Goal: Transaction & Acquisition: Download file/media

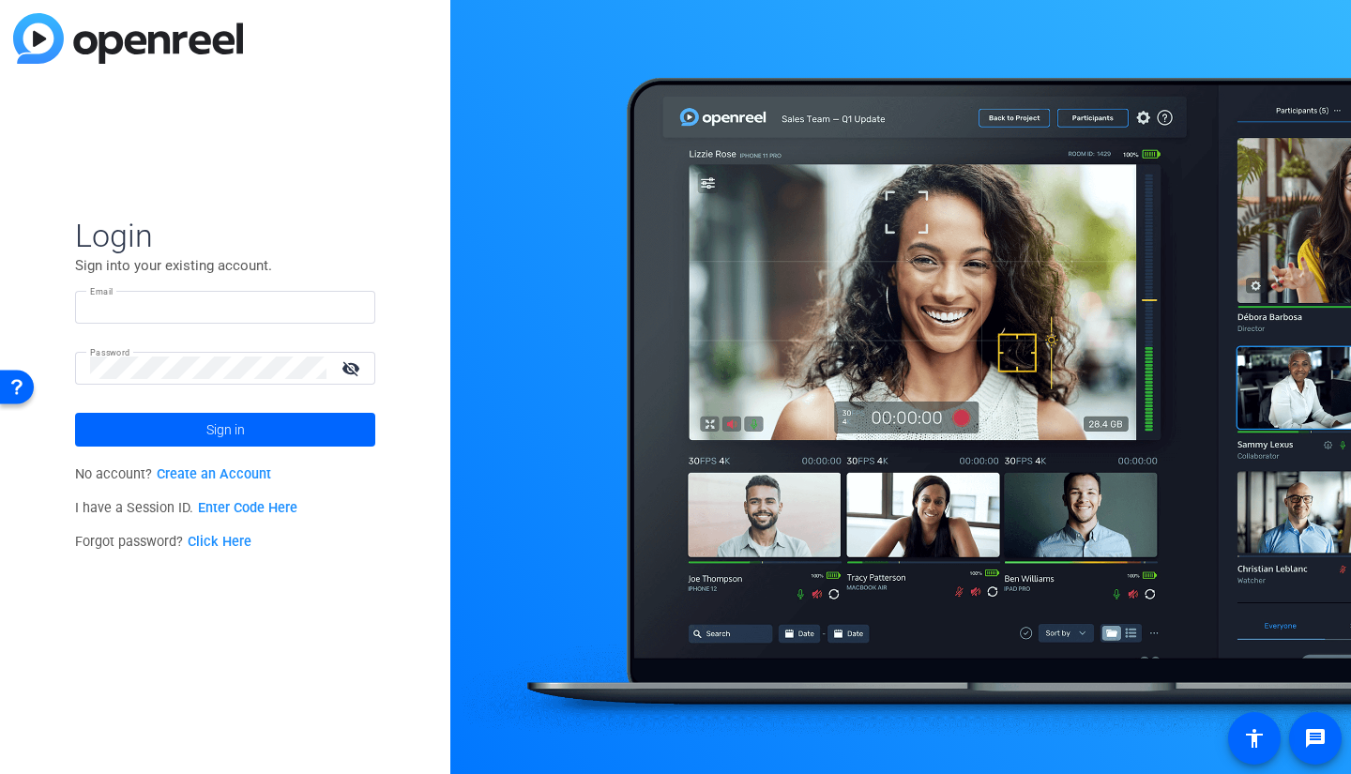
type input "[EMAIL_ADDRESS][DOMAIN_NAME]"
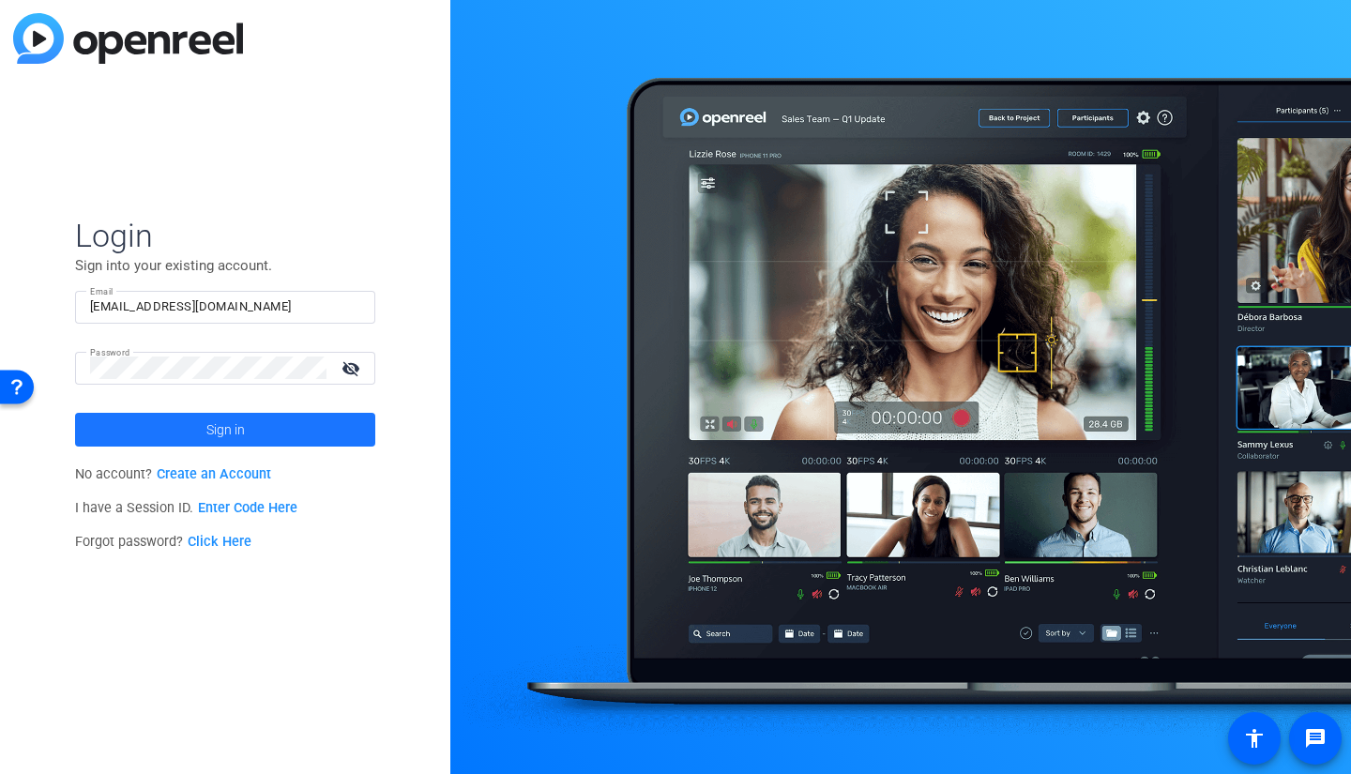
click at [249, 441] on span at bounding box center [225, 429] width 300 height 45
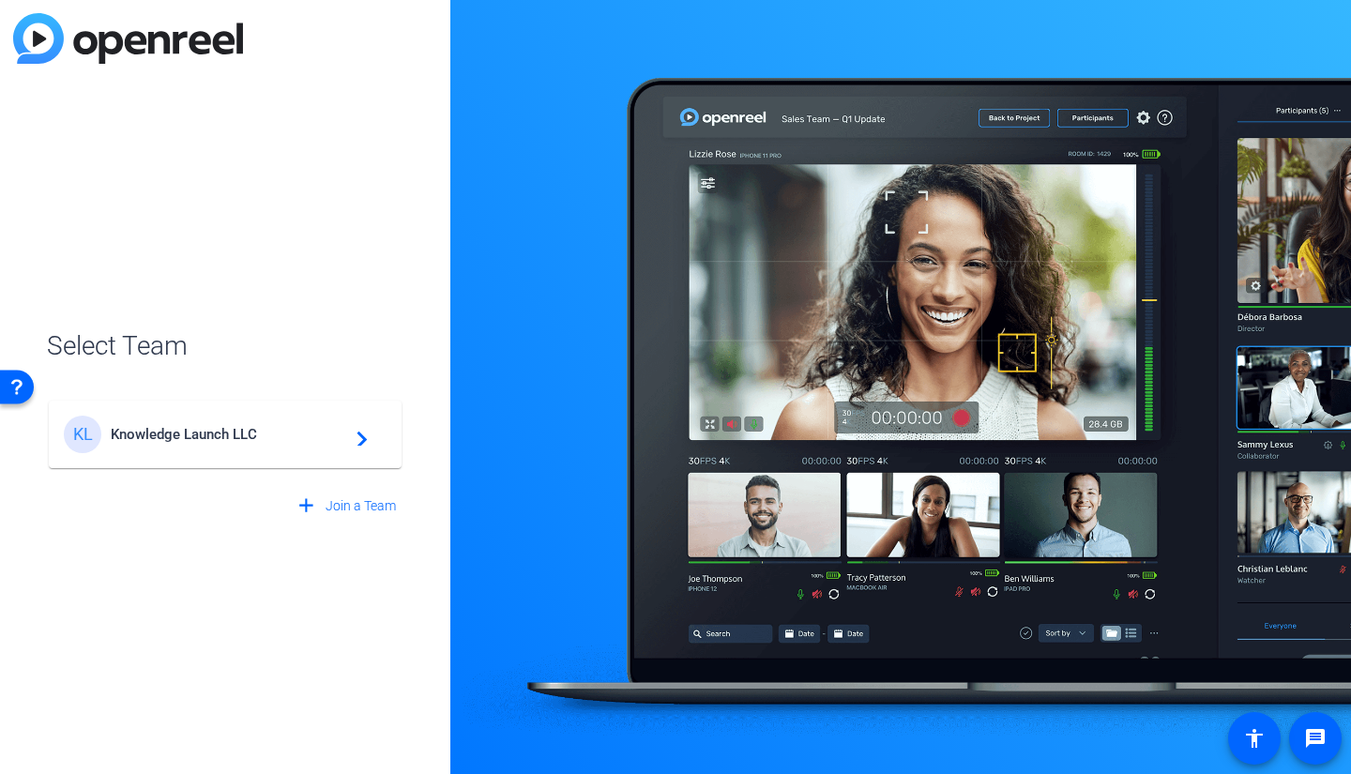
click at [249, 441] on span "Knowledge Launch LLC" at bounding box center [228, 434] width 235 height 17
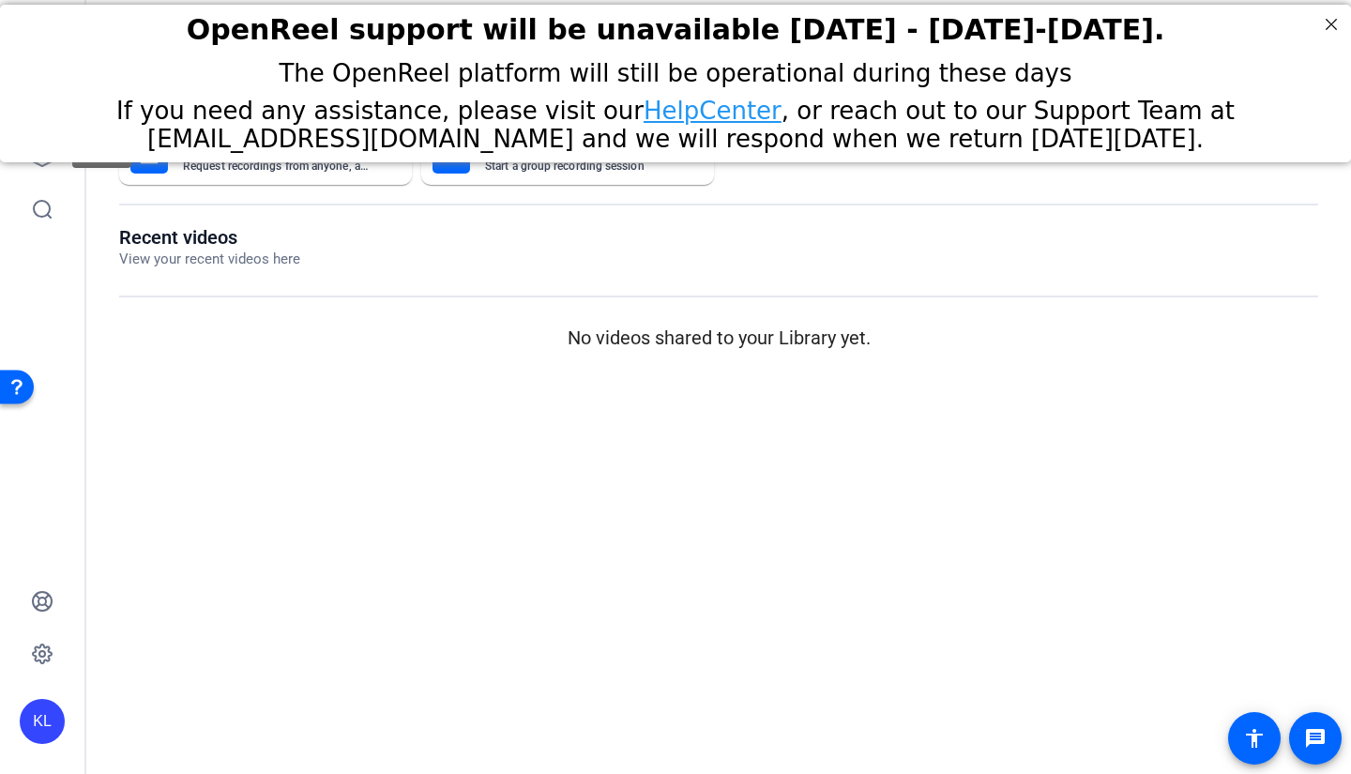
click at [42, 165] on icon at bounding box center [42, 156] width 19 height 19
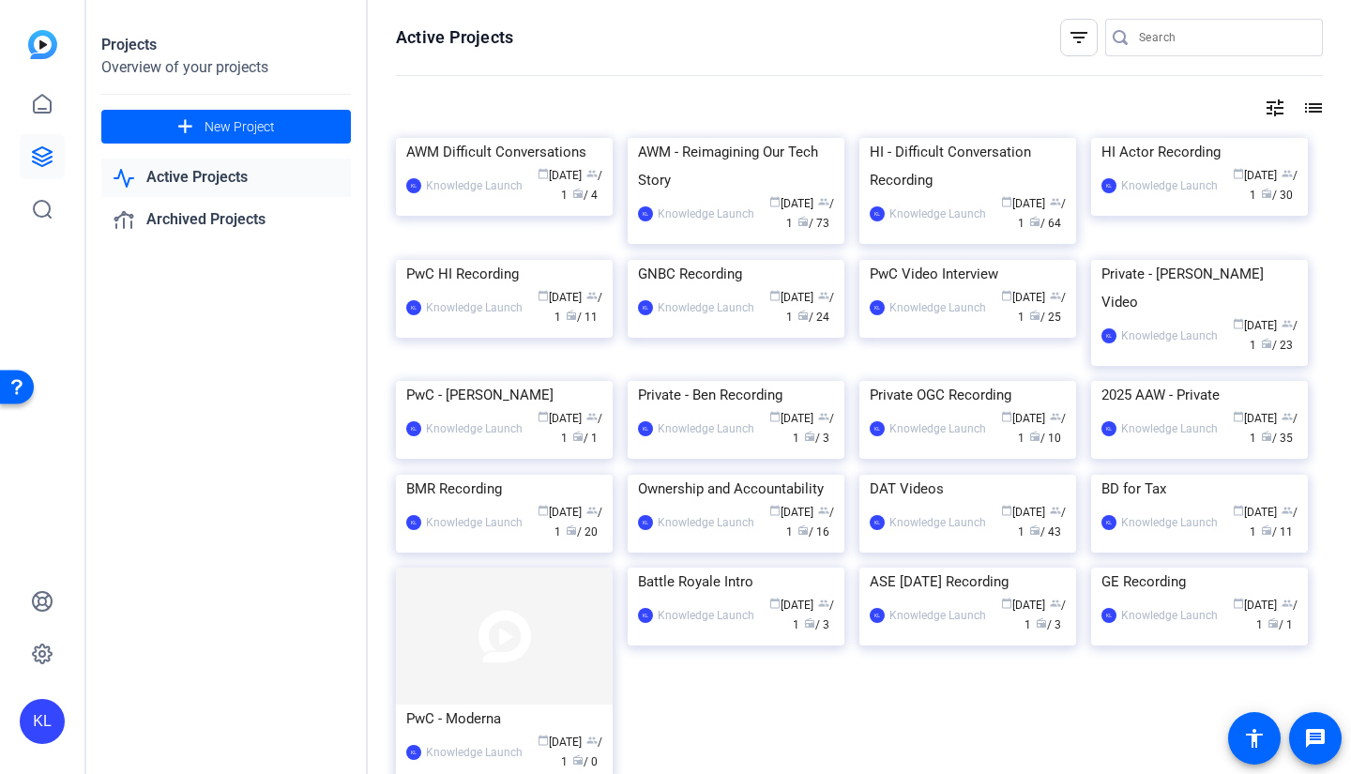
click at [469, 138] on img at bounding box center [504, 138] width 217 height 0
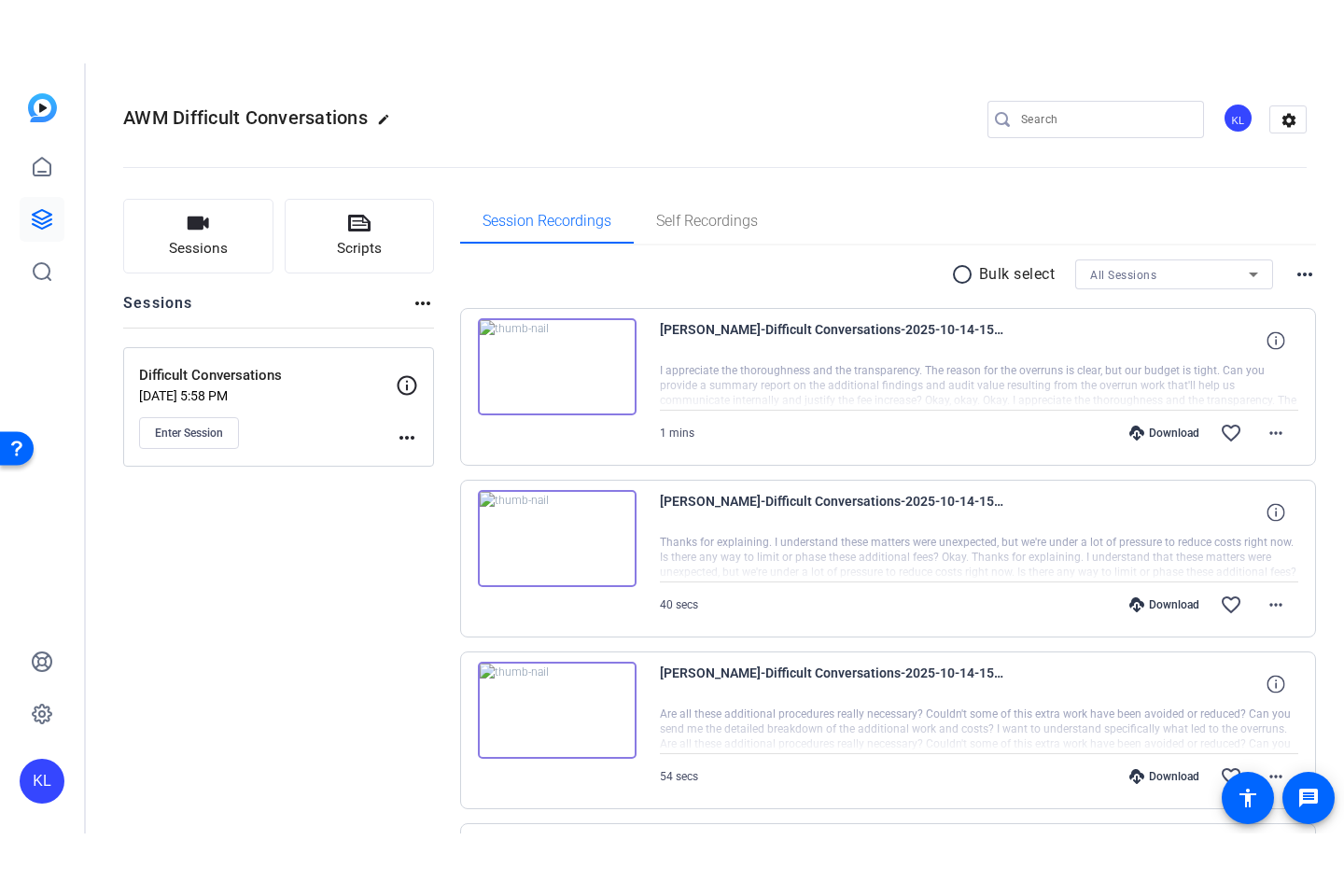
scroll to position [231, 0]
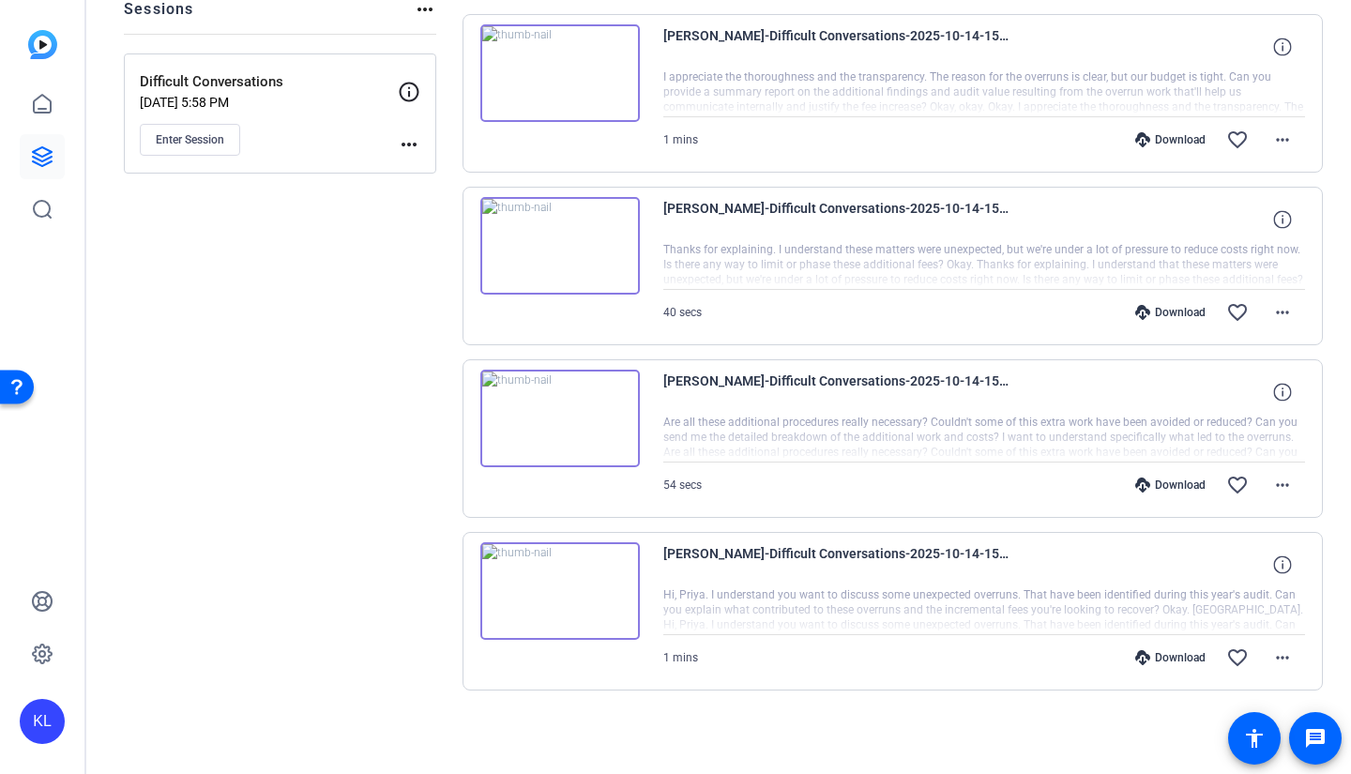
click at [545, 594] on img at bounding box center [559, 591] width 159 height 98
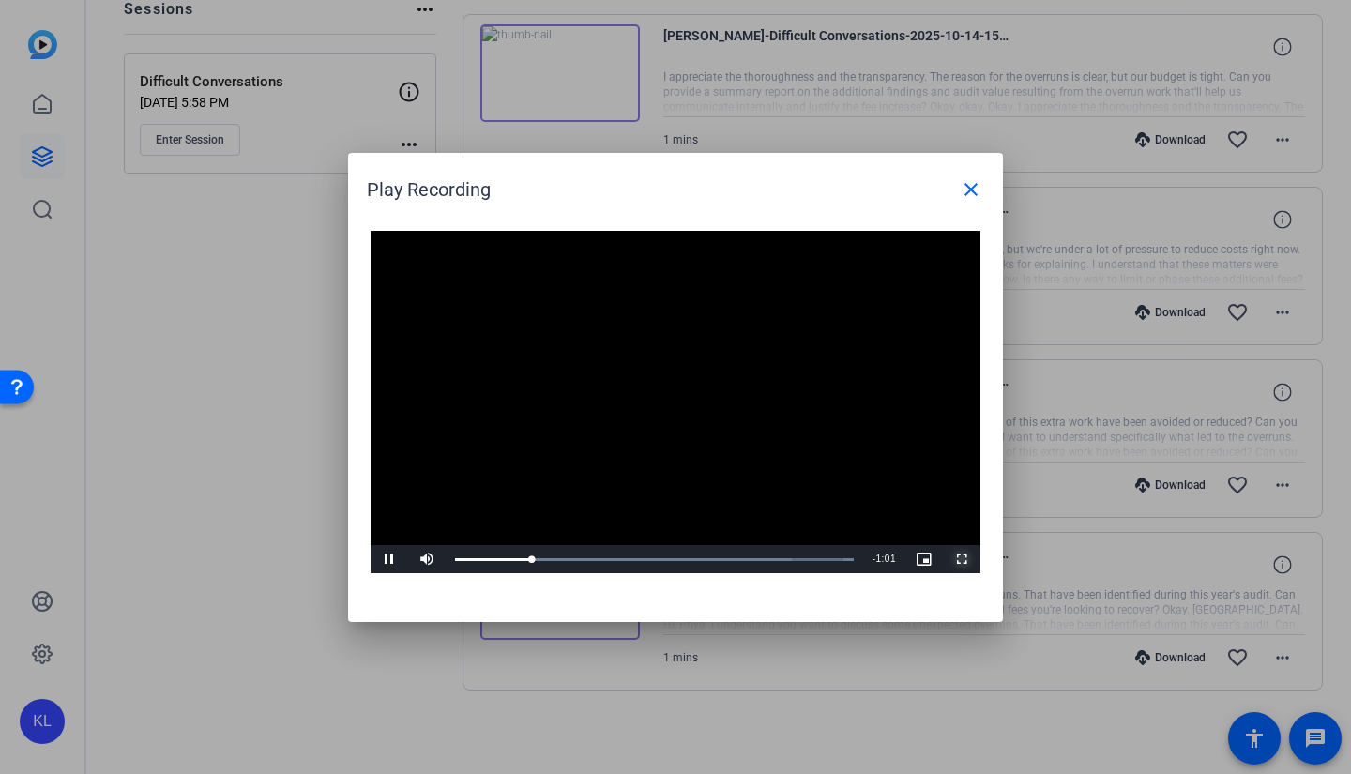
click at [964, 559] on span "Video Player" at bounding box center [962, 559] width 38 height 0
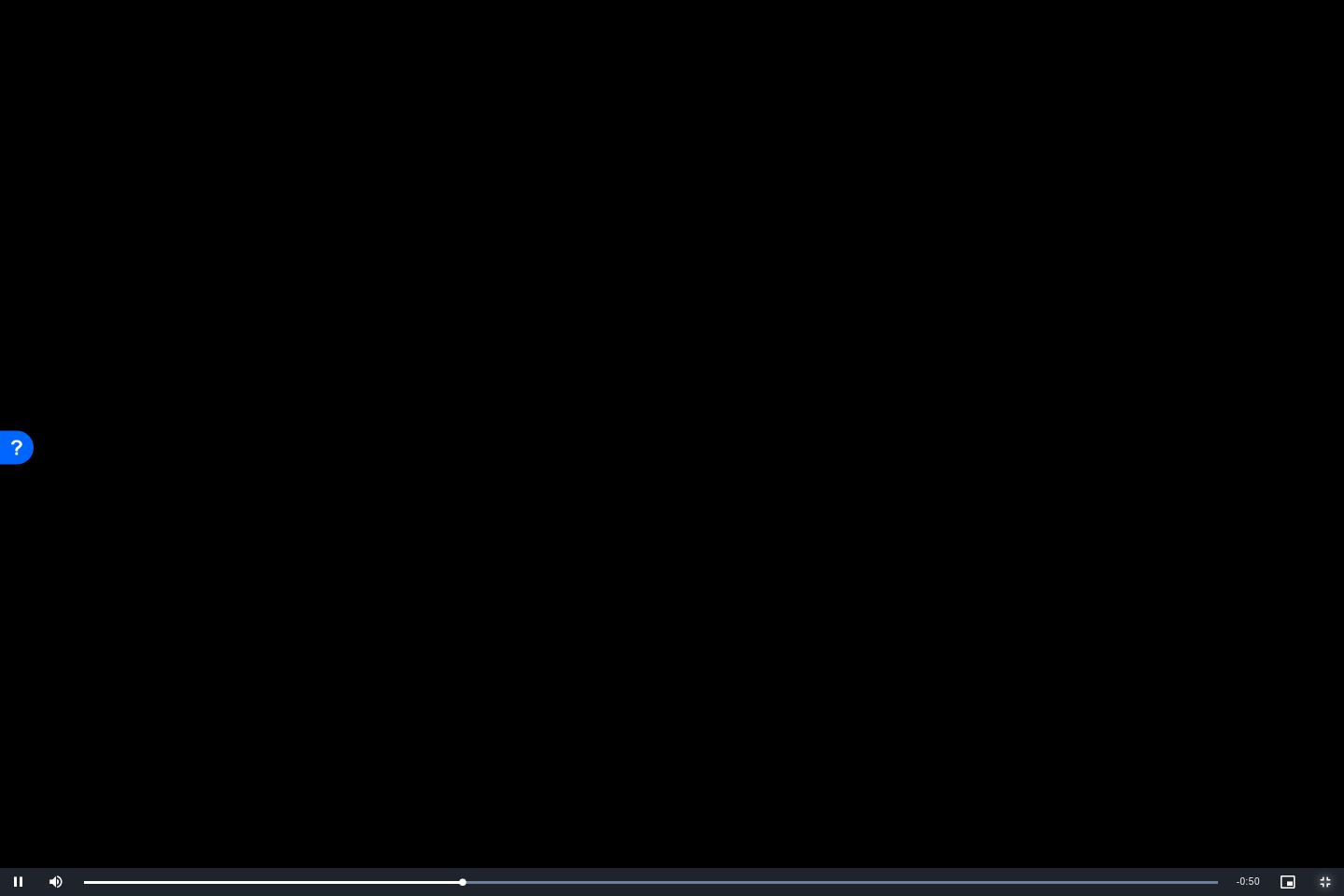
click at [532, 769] on div "Loaded : 100.00% 0:29 0:25" at bounding box center [651, 881] width 1153 height 28
click at [621, 769] on div "Loaded : 100.00% 0:36 0:30" at bounding box center [651, 881] width 1153 height 28
drag, startPoint x: 686, startPoint y: 874, endPoint x: 735, endPoint y: 874, distance: 49.0
click at [735, 769] on div "Loaded : 100.00% 0:40 0:37" at bounding box center [651, 881] width 1153 height 28
click at [649, 769] on div "Loaded : 100.00% 0:38 0:37" at bounding box center [651, 881] width 1153 height 28
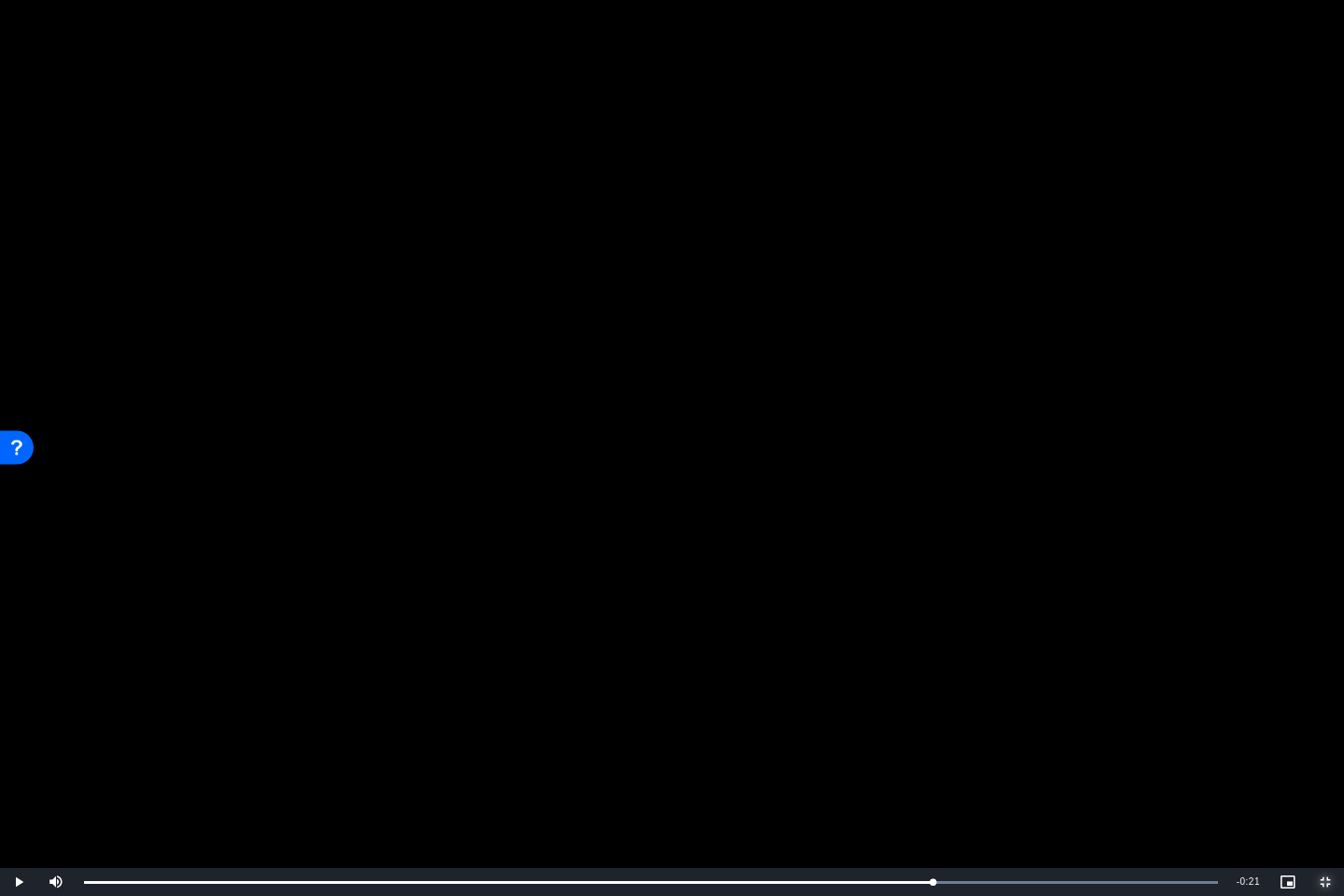
drag, startPoint x: 991, startPoint y: 880, endPoint x: 903, endPoint y: 884, distance: 88.1
click at [903, 769] on div "Loaded : 100.00% 0:54 0:54" at bounding box center [651, 881] width 1153 height 28
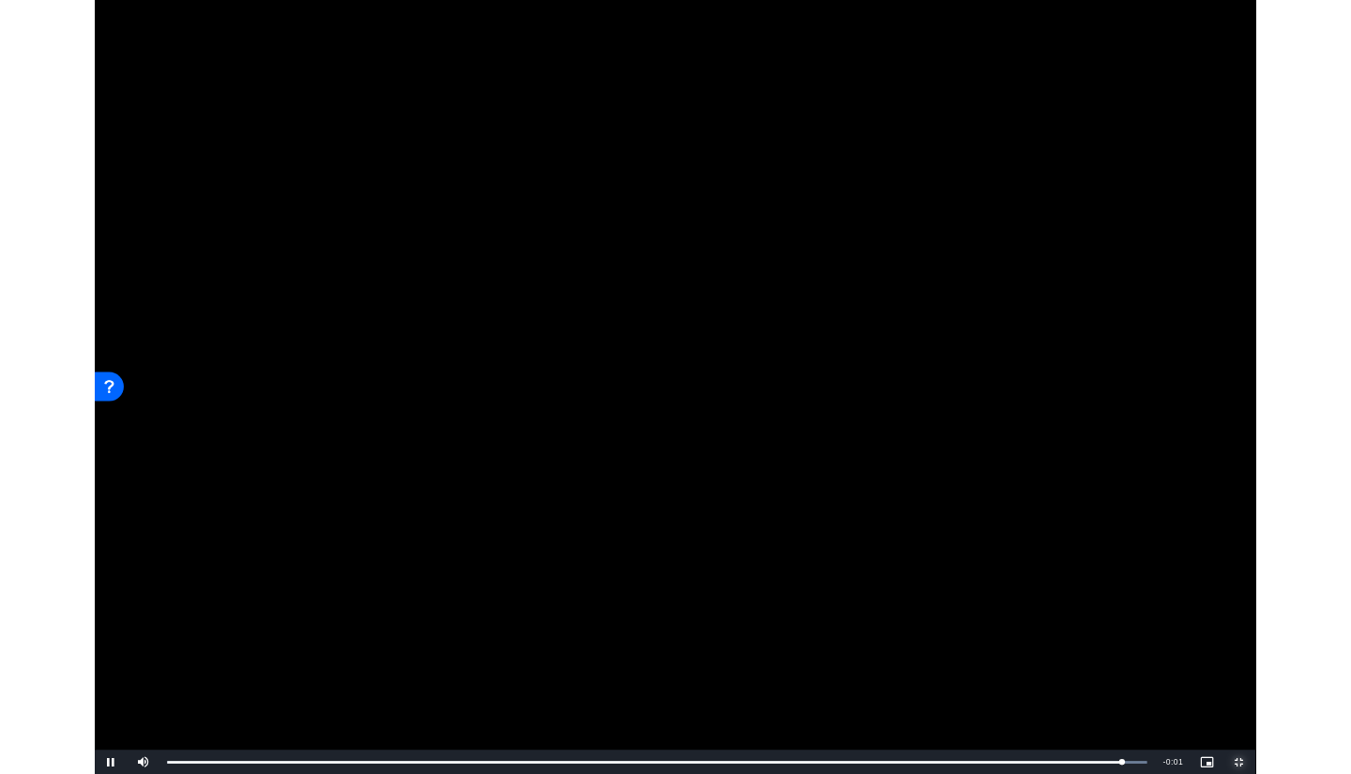
scroll to position [232, 0]
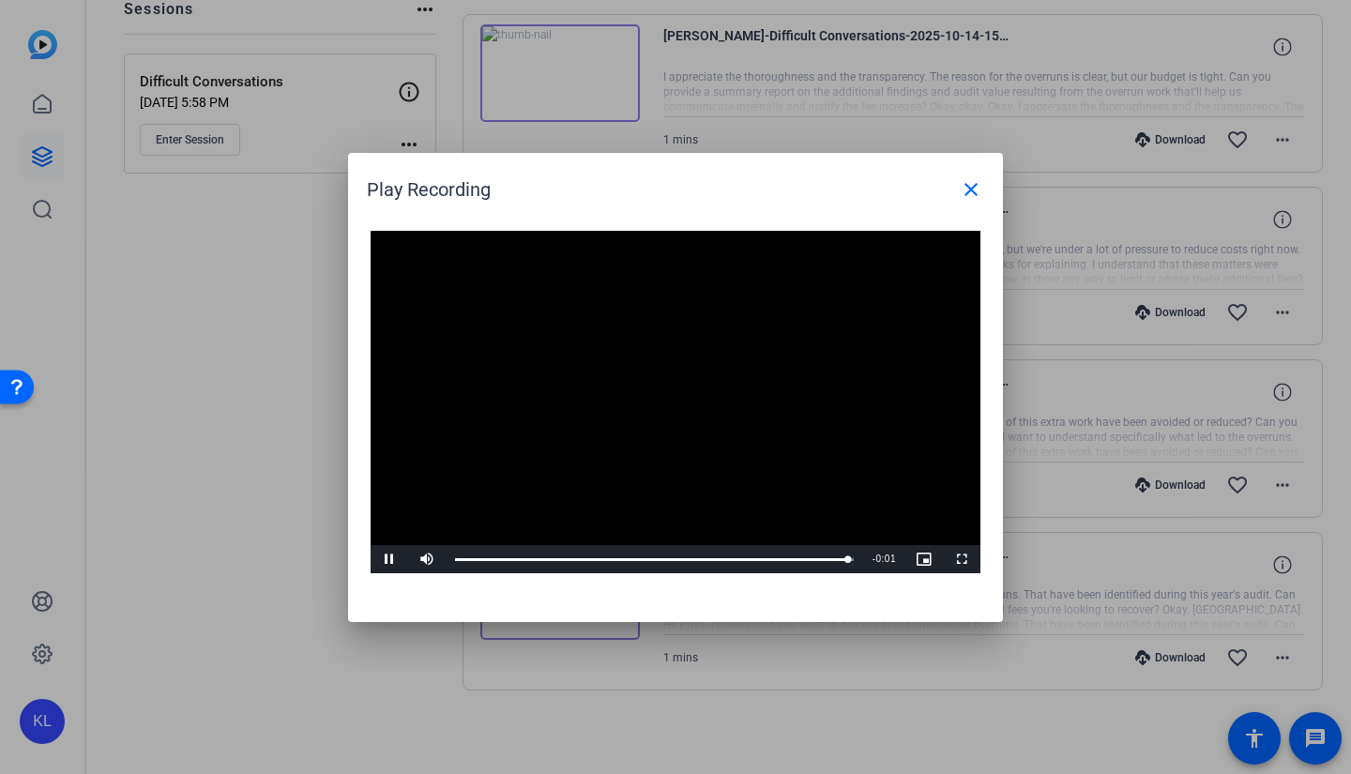
click at [802, 722] on div at bounding box center [675, 387] width 1351 height 774
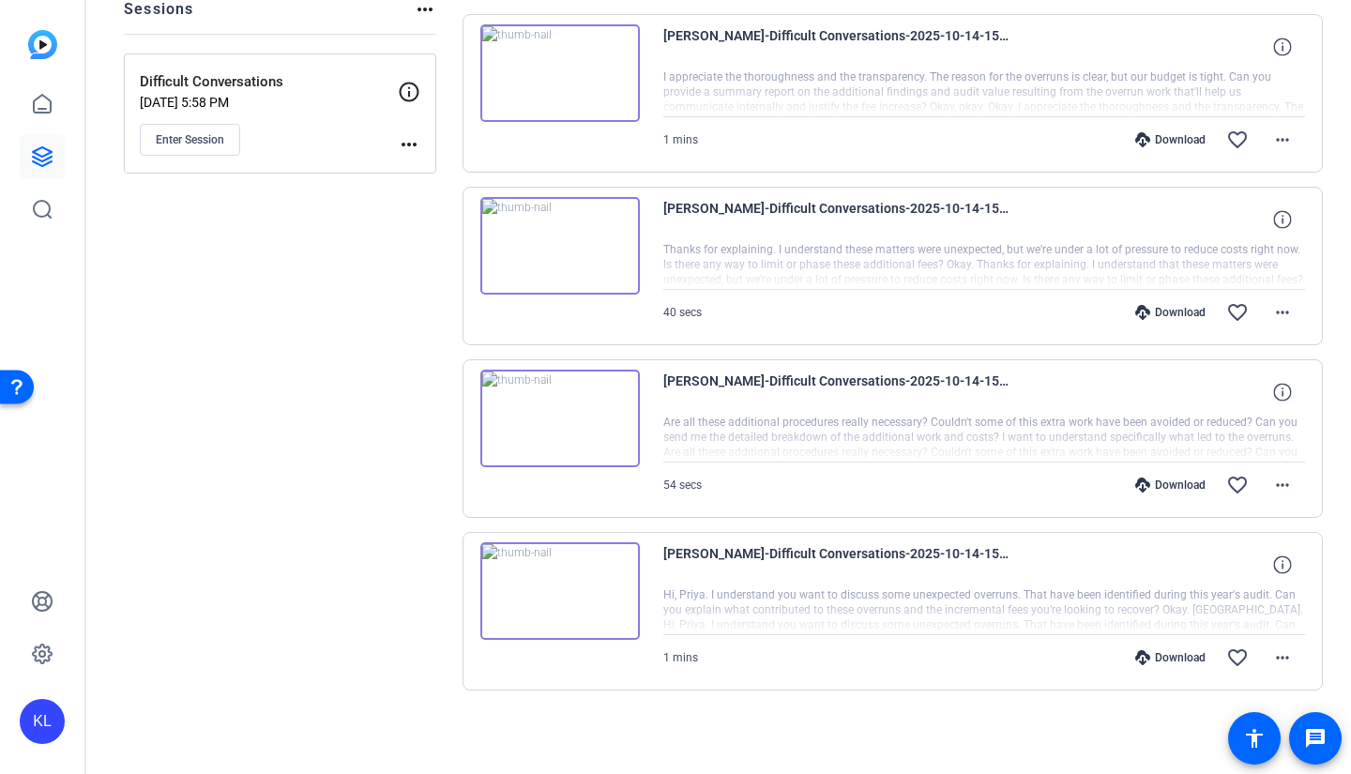
click at [563, 408] on img at bounding box center [559, 419] width 159 height 98
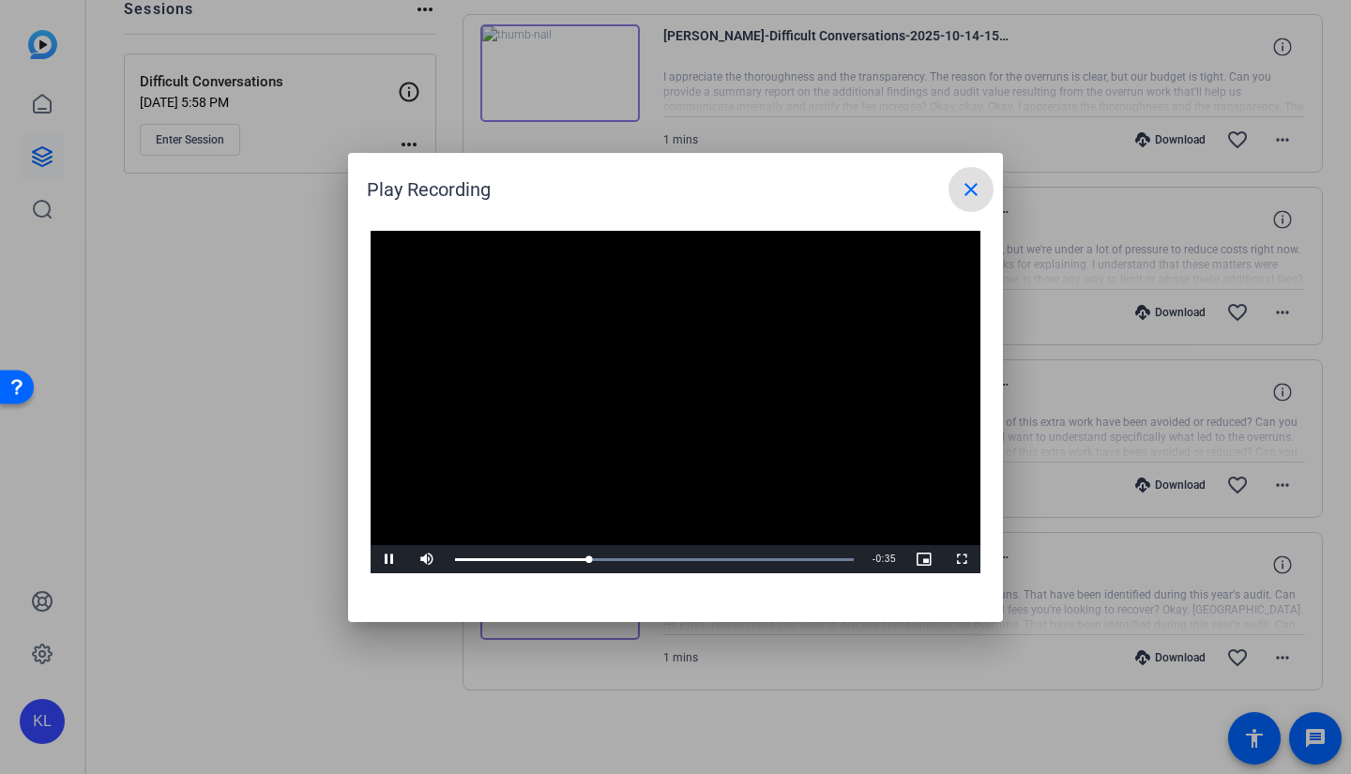
click at [974, 188] on mat-icon "close" at bounding box center [971, 189] width 23 height 23
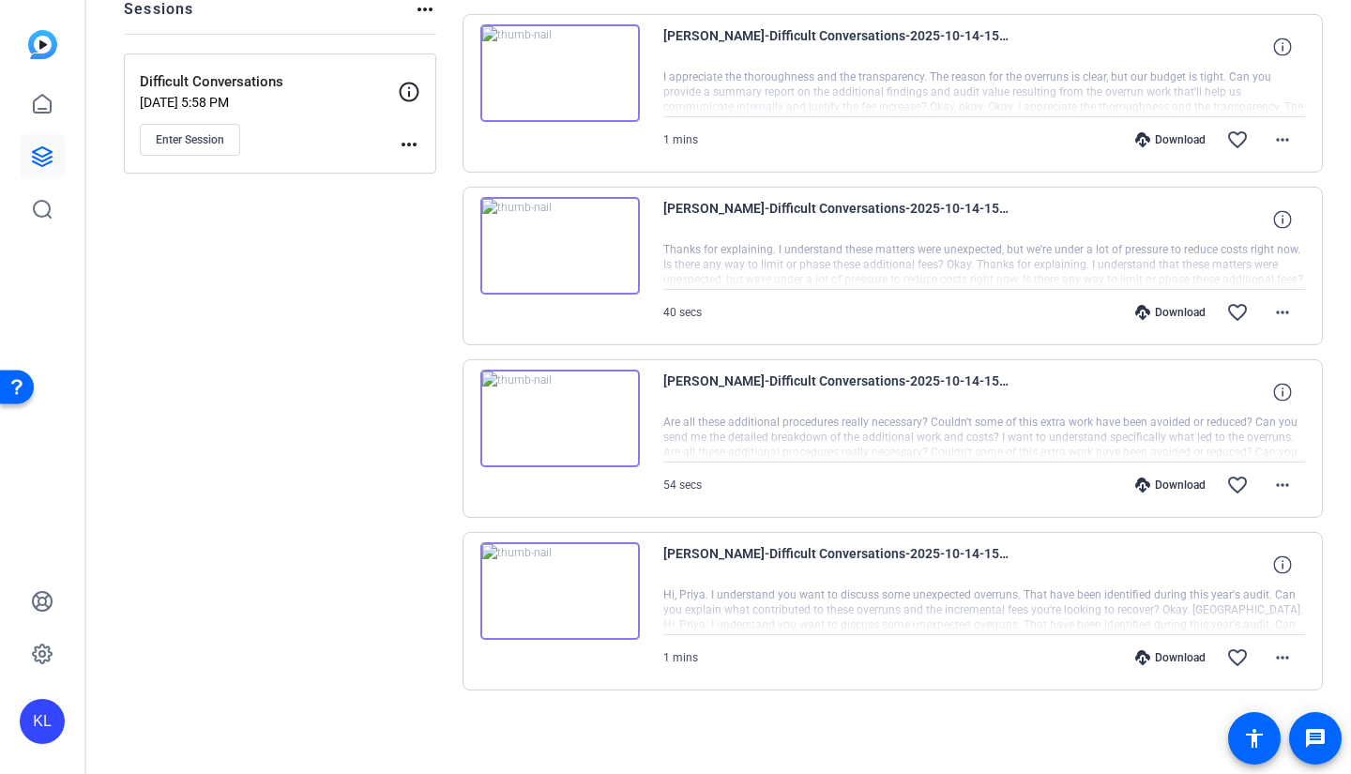
click at [1279, 652] on mat-icon "more_horiz" at bounding box center [1282, 657] width 23 height 23
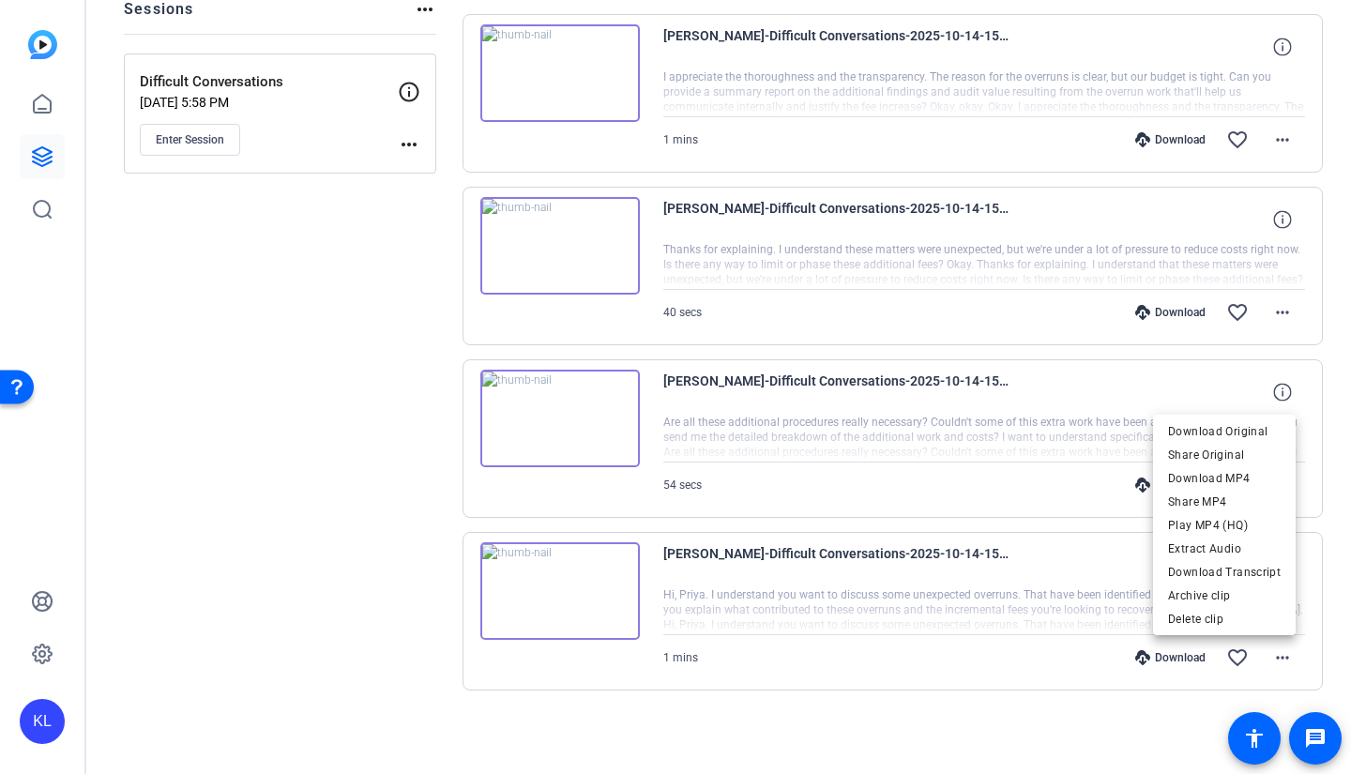
click at [1213, 478] on span "Download MP4" at bounding box center [1224, 478] width 113 height 23
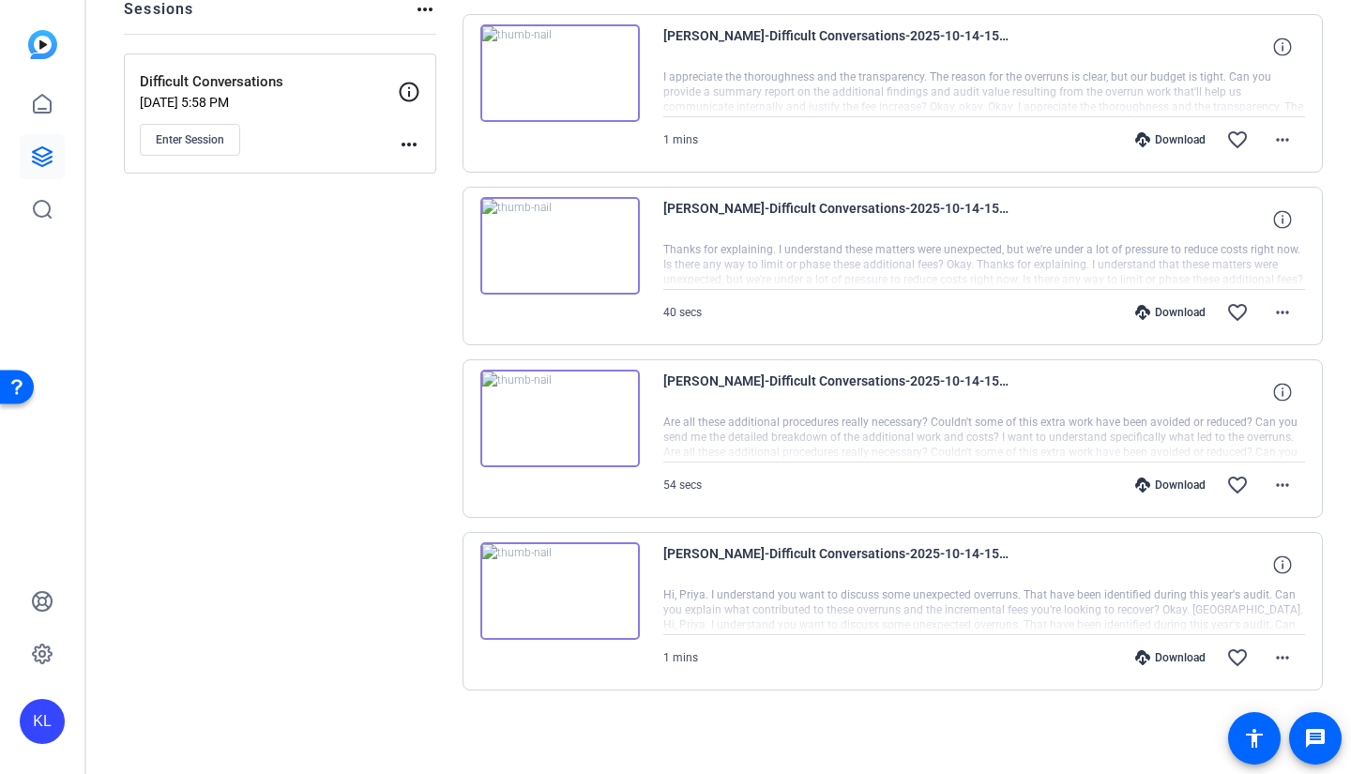
click at [1283, 483] on mat-icon "more_horiz" at bounding box center [1282, 485] width 23 height 23
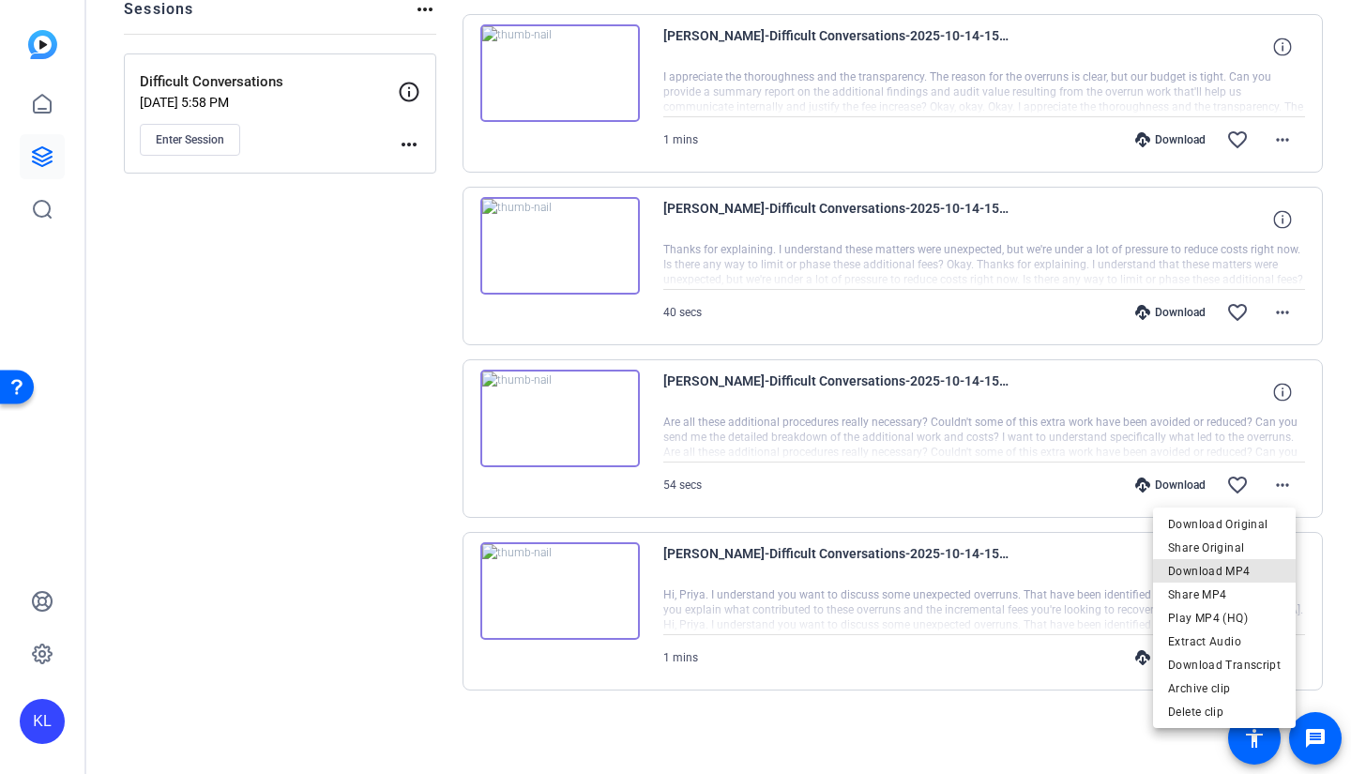
click at [1230, 577] on span "Download MP4" at bounding box center [1224, 571] width 113 height 23
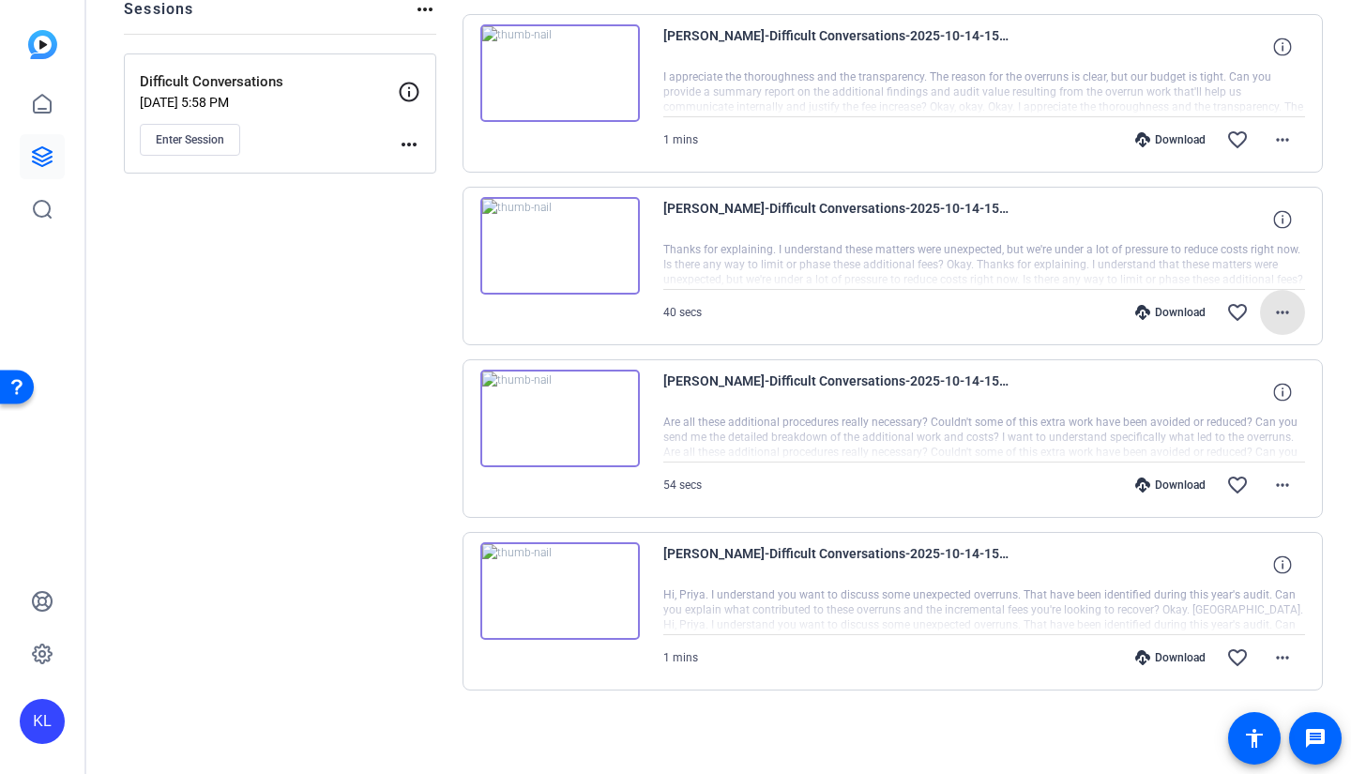
click at [1276, 318] on mat-icon "more_horiz" at bounding box center [1282, 312] width 23 height 23
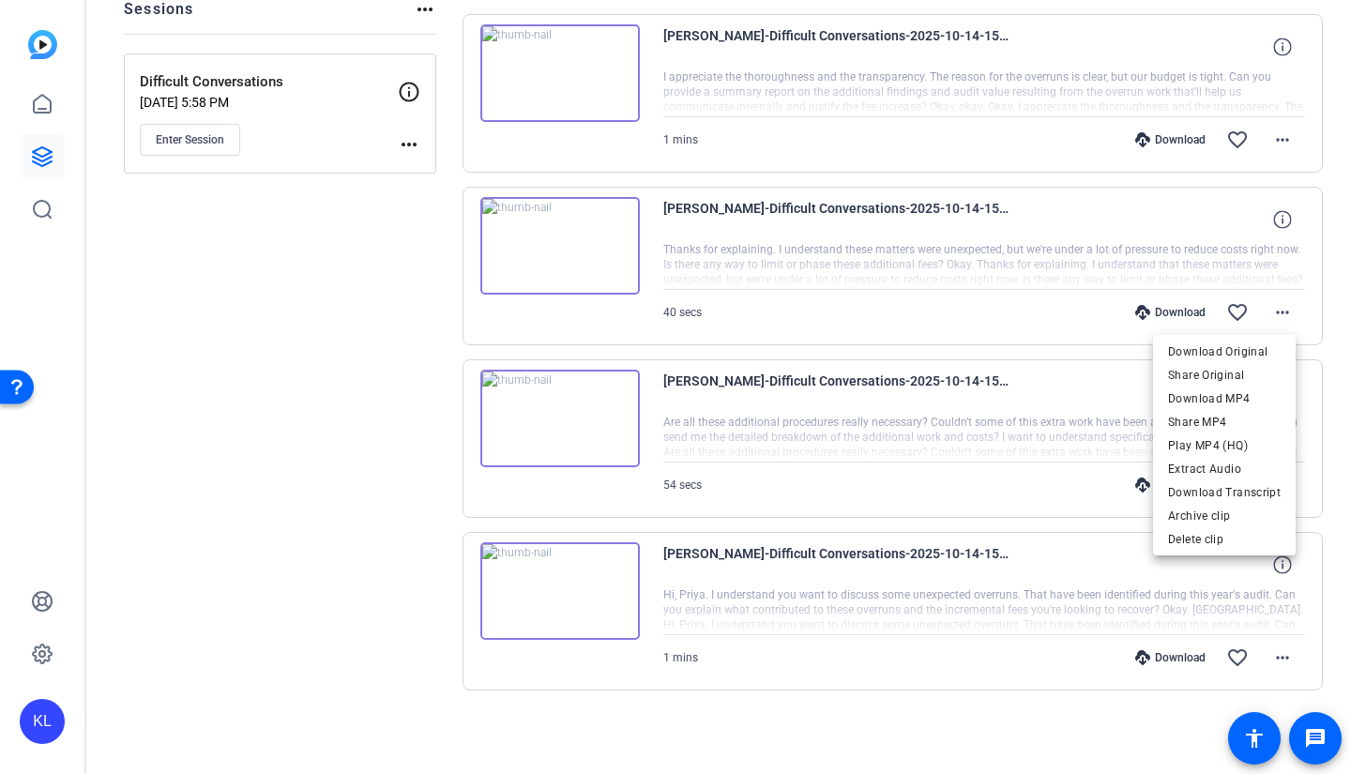
click at [1211, 402] on span "Download MP4" at bounding box center [1224, 398] width 113 height 23
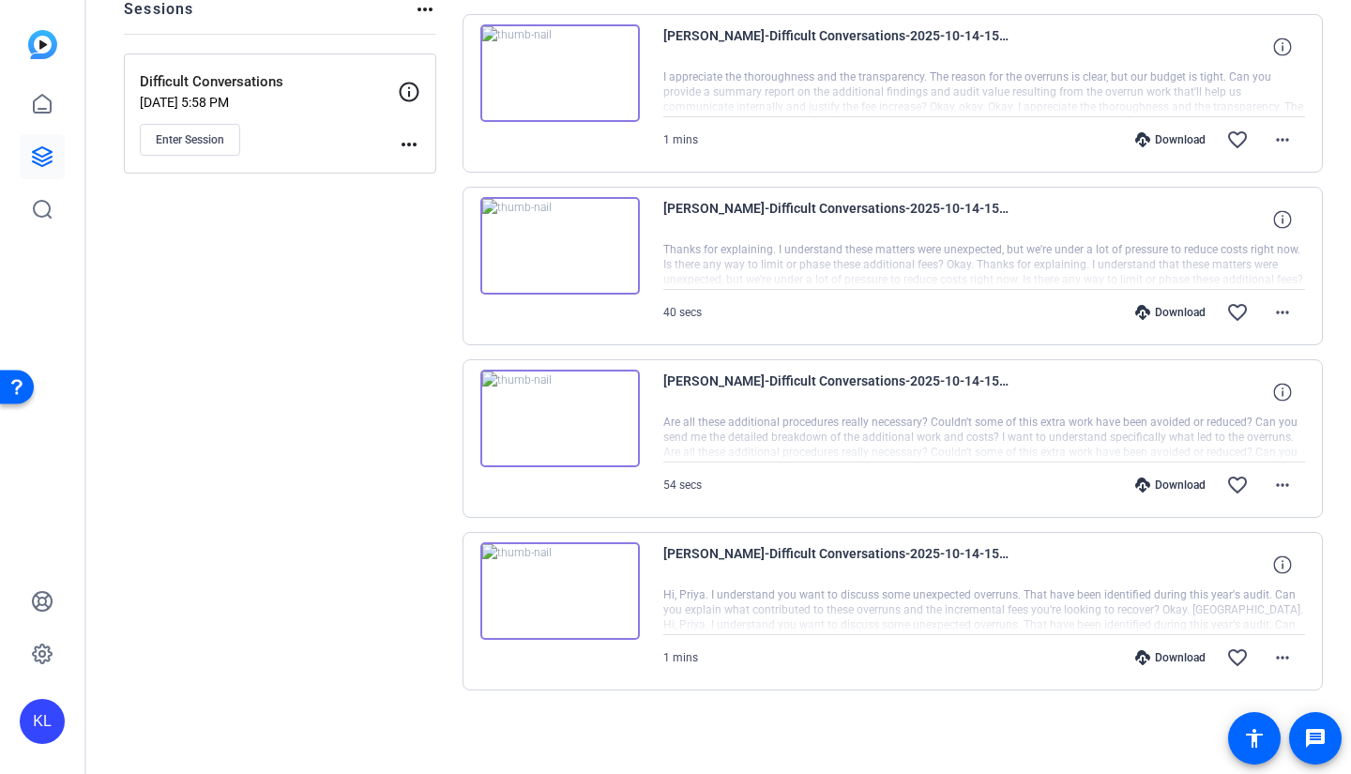
scroll to position [0, 0]
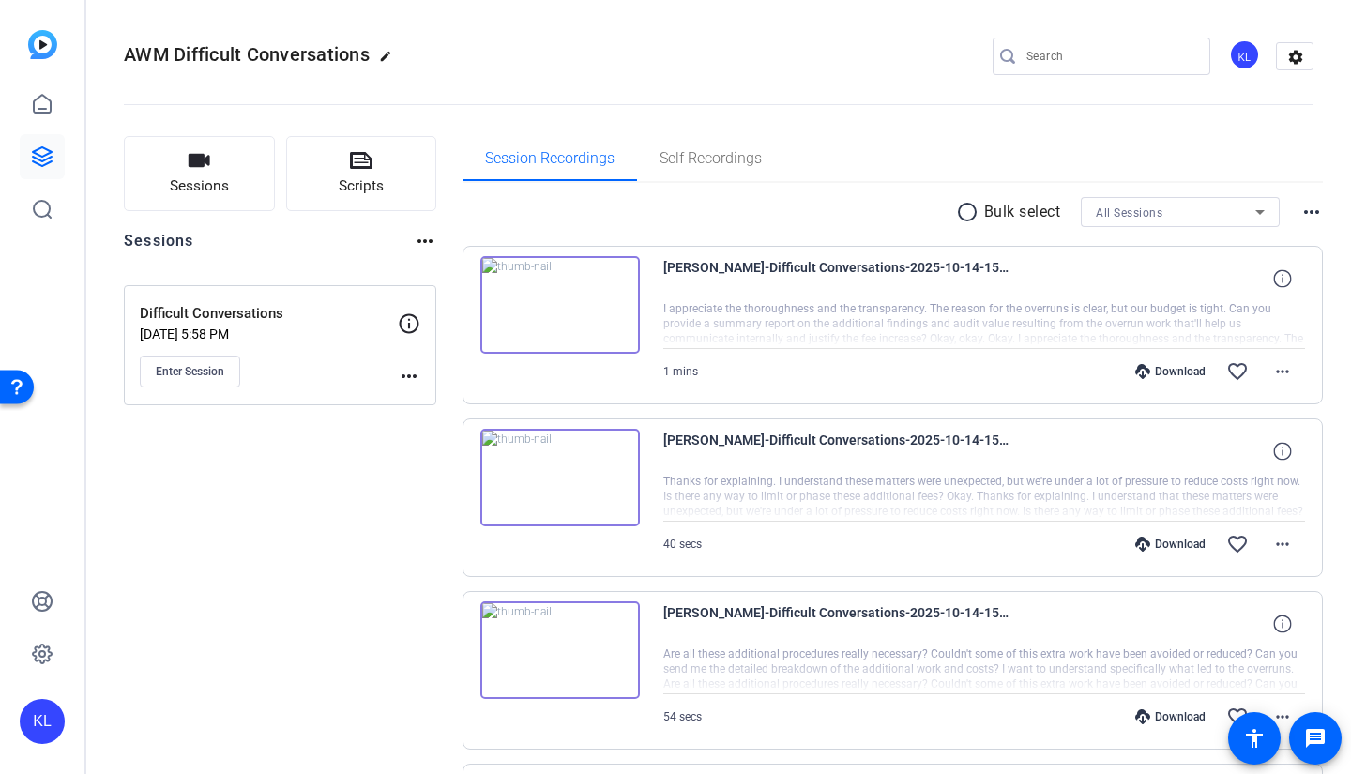
click at [1279, 379] on mat-icon "more_horiz" at bounding box center [1282, 371] width 23 height 23
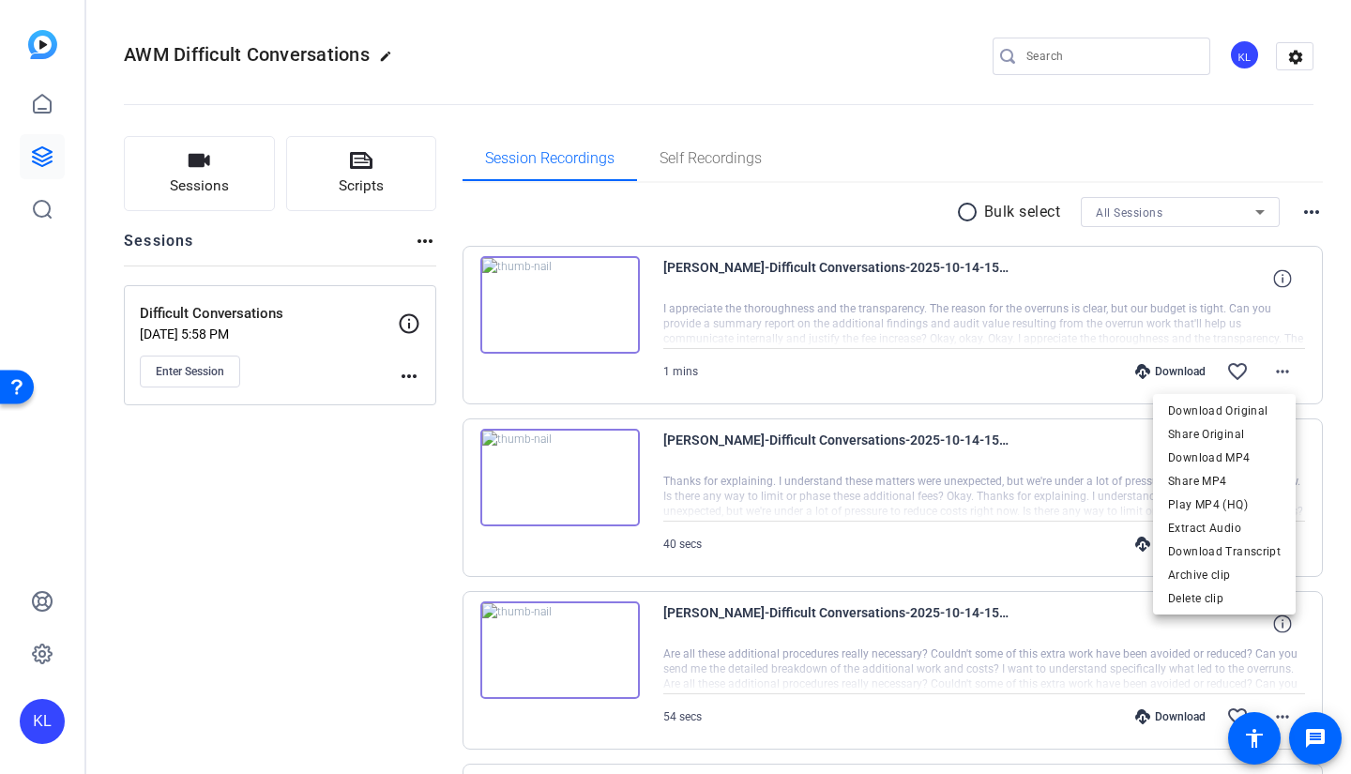
click at [1228, 462] on span "Download MP4" at bounding box center [1224, 458] width 113 height 23
